Goal: Task Accomplishment & Management: Complete application form

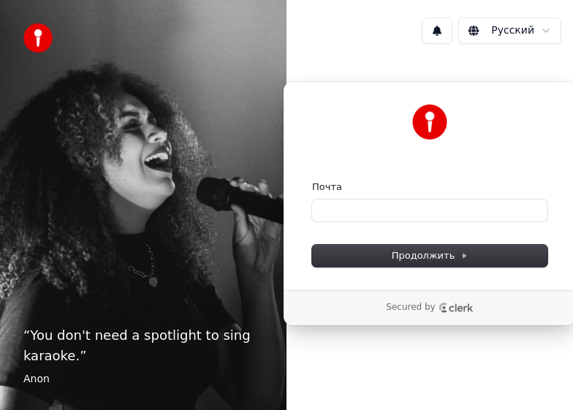
click at [549, 35] on html "“ You don't need a spotlight to sing karaoke. ” Anon Русский Продолжить с помощ…" at bounding box center [286, 205] width 573 height 410
click at [451, 257] on html "“ You don't need a spotlight to sing karaoke. ” Anon Русский Продолжить с помощ…" at bounding box center [286, 205] width 573 height 410
click at [451, 257] on span "Продолжить" at bounding box center [430, 255] width 77 height 13
